Goal: Information Seeking & Learning: Learn about a topic

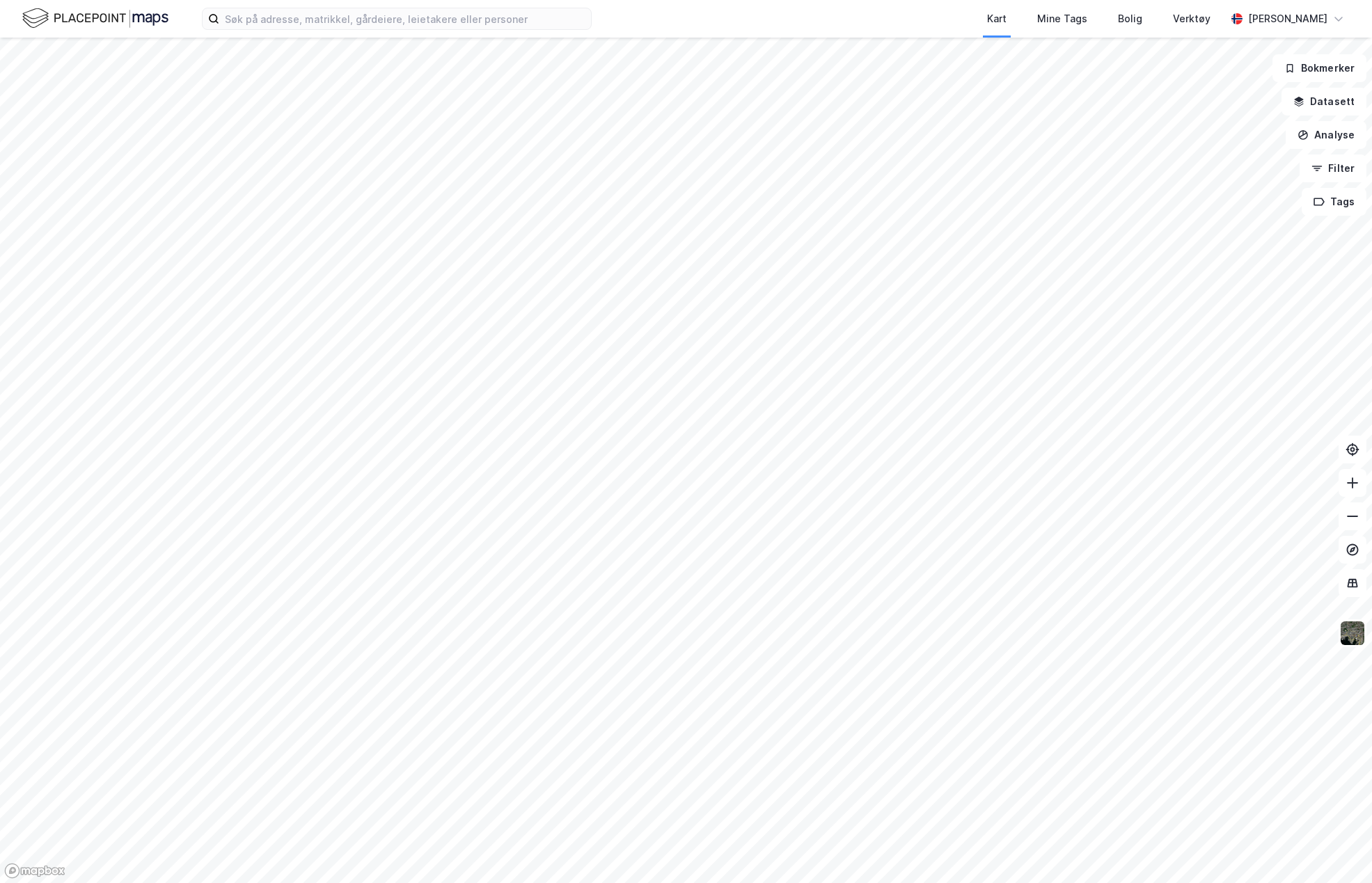
click at [529, 883] on html "Kart Mine Tags Bolig Verktøy [PERSON_NAME] Bokmerker Datasett Analyse Filter Ta…" at bounding box center [686, 441] width 1372 height 883
click at [605, 883] on html "Kart Mine Tags Bolig Verktøy [PERSON_NAME] Bokmerker Datasett Analyse Filter Ta…" at bounding box center [686, 441] width 1372 height 883
